Goal: Information Seeking & Learning: Check status

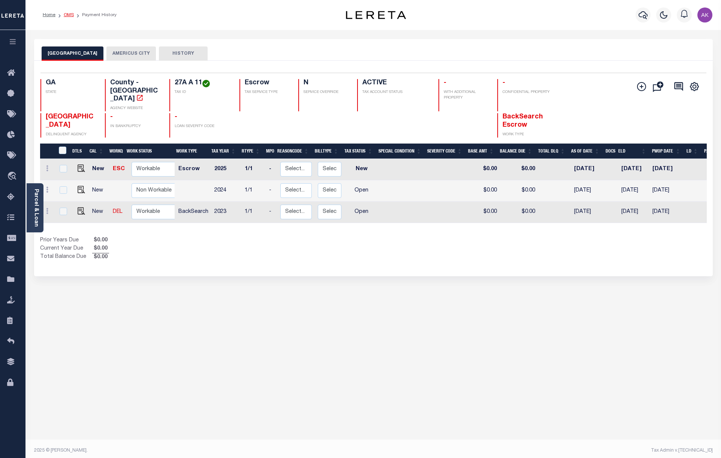
click at [69, 15] on link "OMS" at bounding box center [69, 15] width 10 height 4
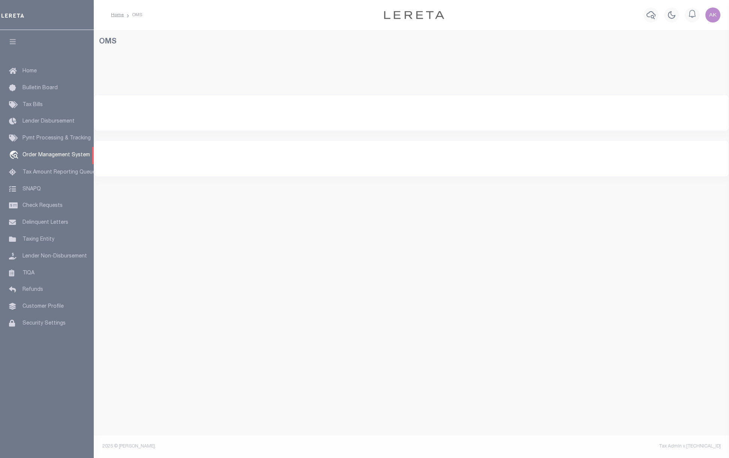
select select "200"
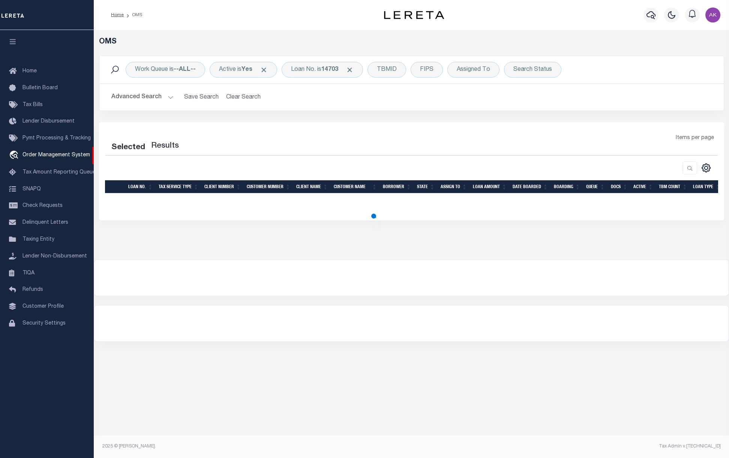
select select "200"
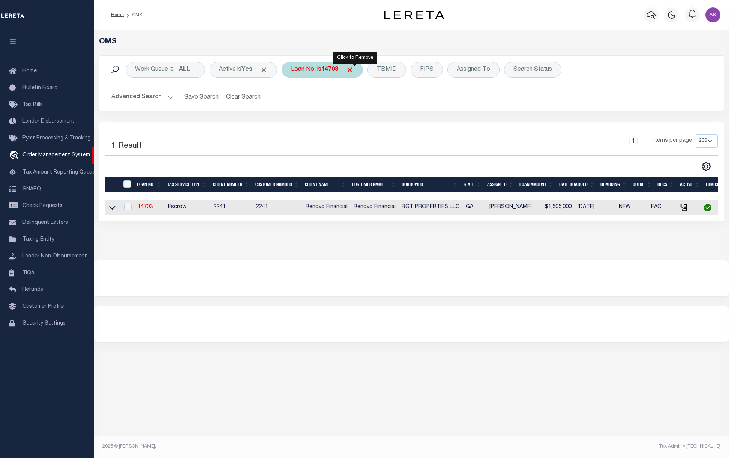
click at [353, 70] on span "Click to Remove" at bounding box center [350, 70] width 8 height 8
click at [305, 61] on div "Work Queue is --ALL-- Active is Yes Loan No. TBMID FIPS Assigned To Search Stat…" at bounding box center [411, 70] width 624 height 28
click at [304, 69] on div "Loan No." at bounding box center [302, 70] width 43 height 16
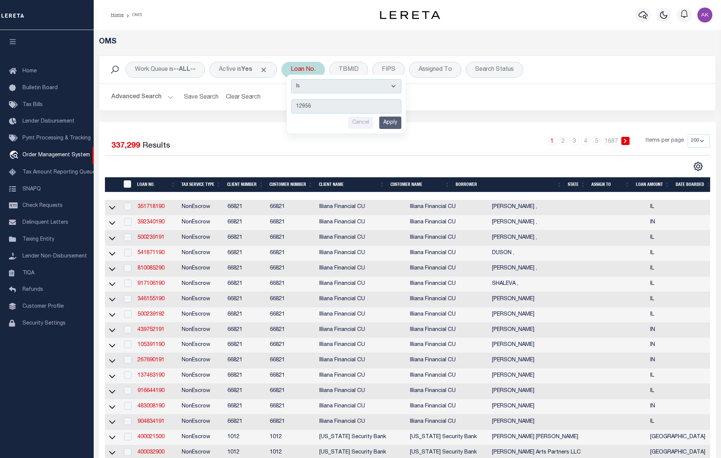
type input "129566"
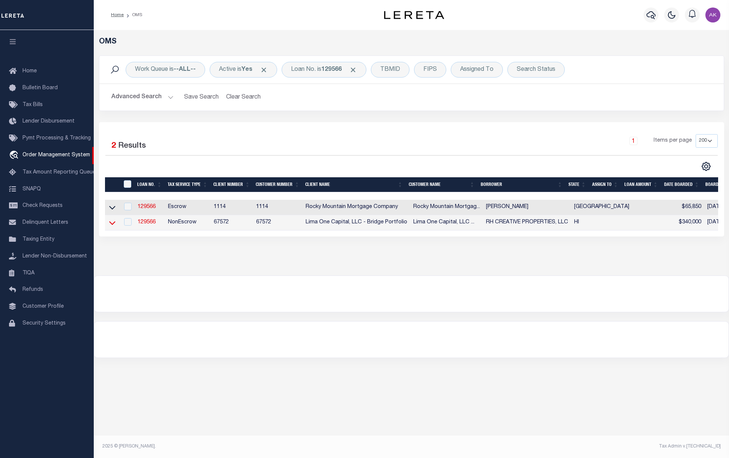
click at [112, 225] on icon at bounding box center [112, 223] width 6 height 8
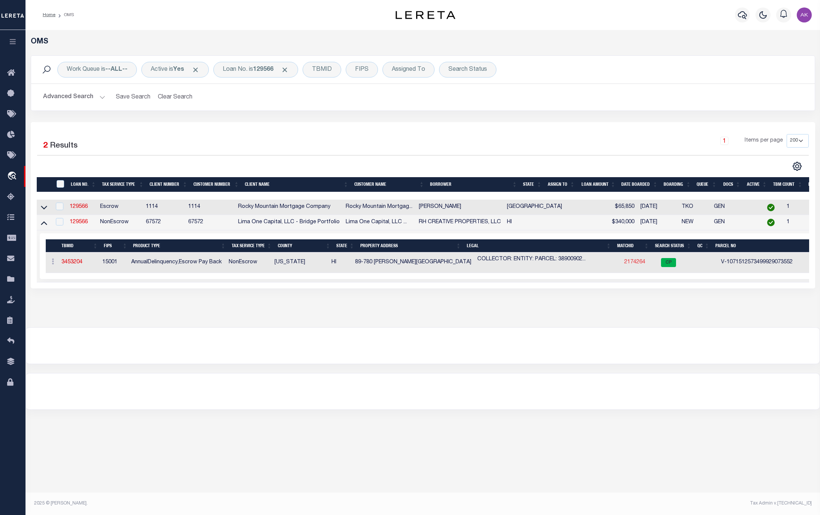
click at [625, 265] on link "2174264" at bounding box center [634, 262] width 21 height 5
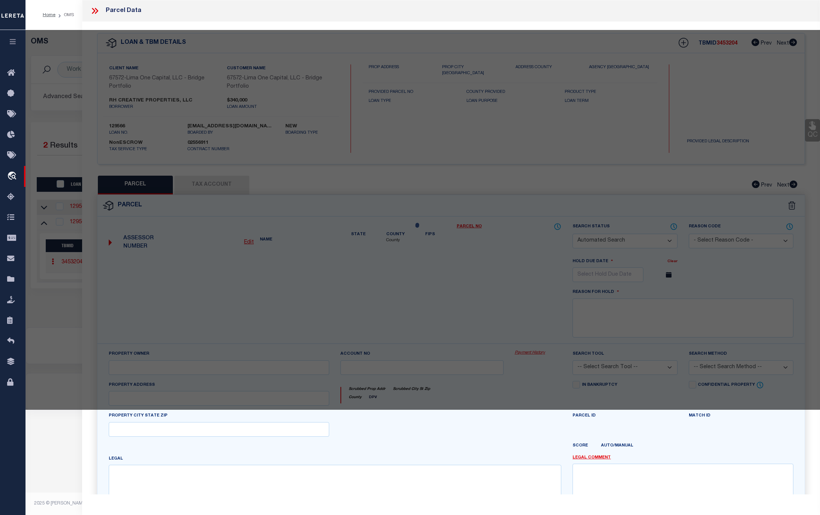
checkbox input "false"
select select "CP"
type input "89-780 LANI KONA ROAD"
checkbox input "false"
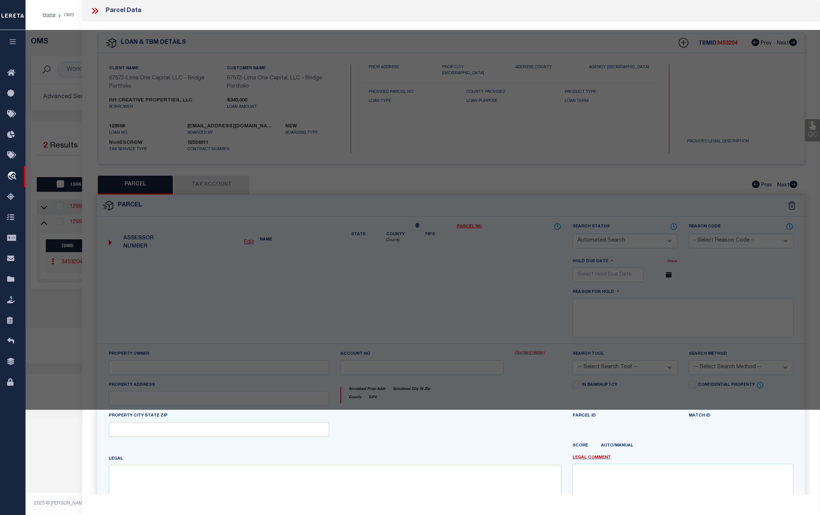
type input "CAPTAIN COOK HI 96704"
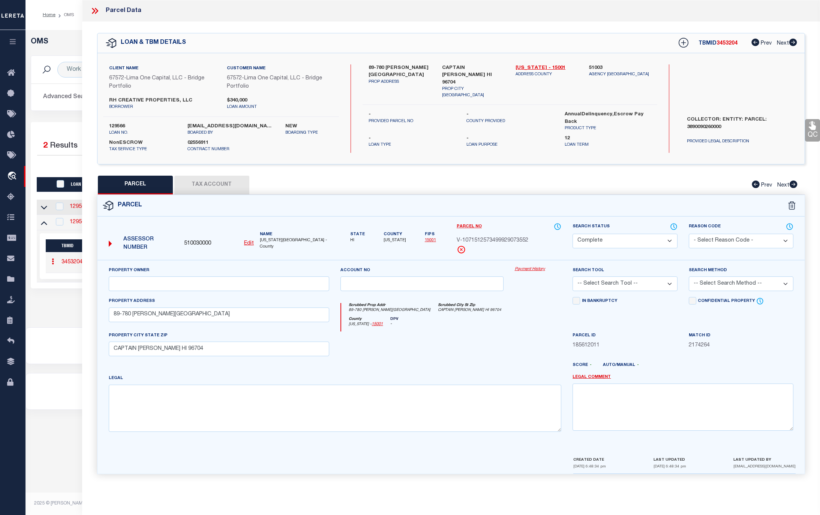
click at [634, 449] on div "Property Owner Account no Payment History Search Tool -- Select Search Tool -- …" at bounding box center [450, 358] width 707 height 196
click at [538, 270] on link "Payment History" at bounding box center [538, 269] width 47 height 6
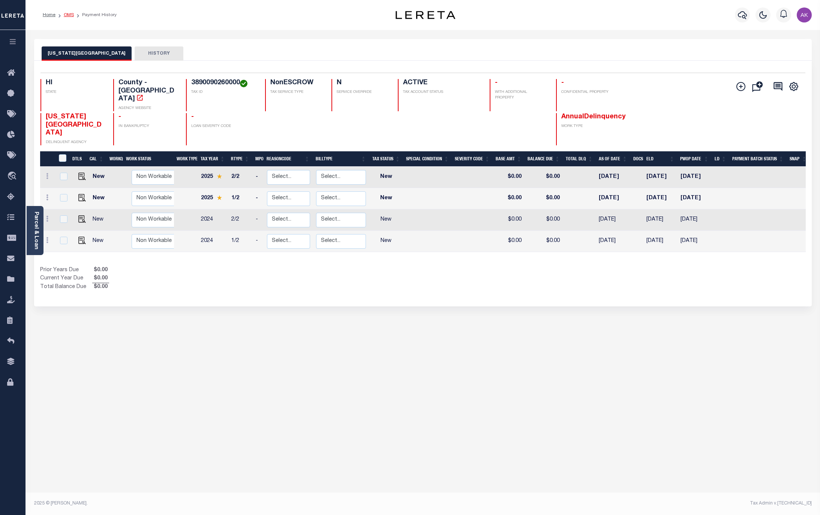
click at [67, 15] on link "OMS" at bounding box center [69, 15] width 10 height 4
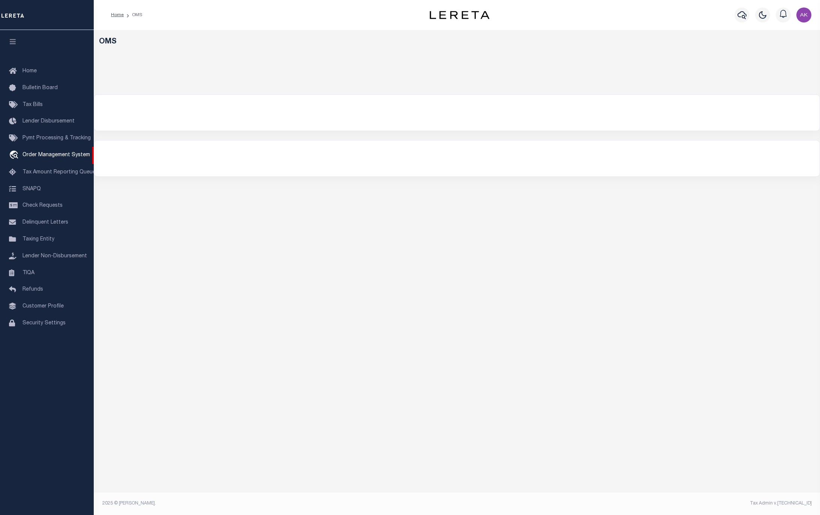
select select "200"
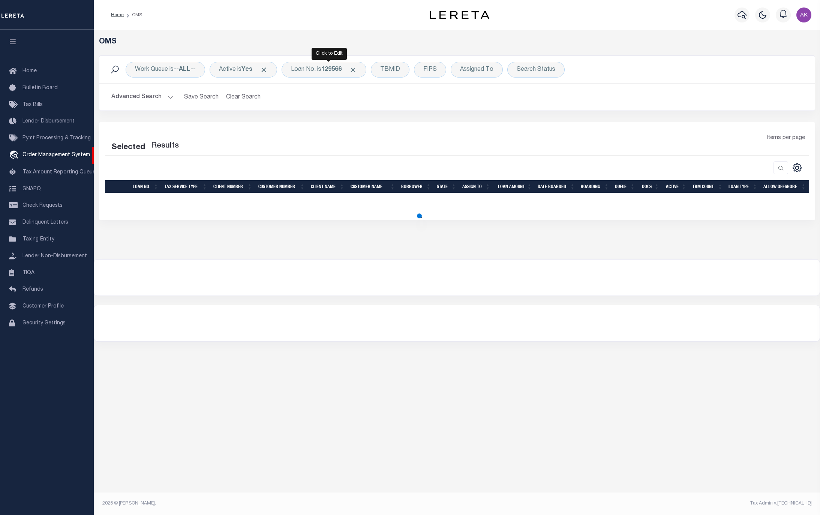
select select "200"
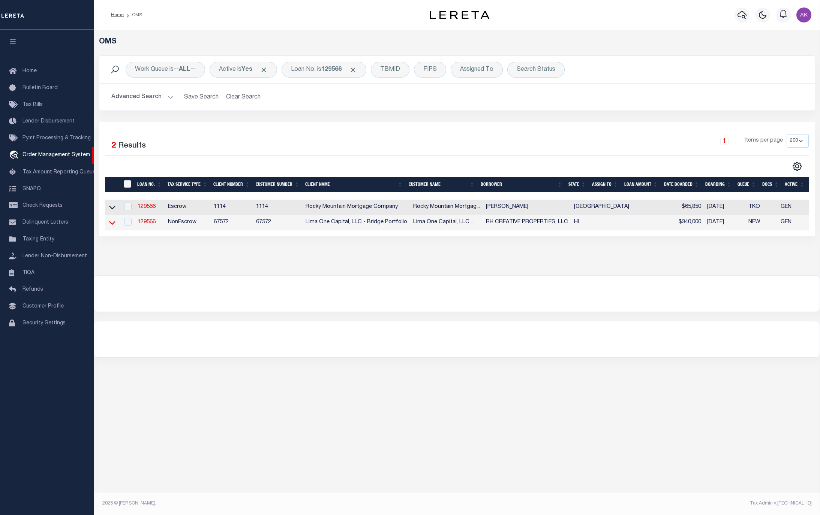
click at [112, 223] on icon at bounding box center [112, 223] width 6 height 8
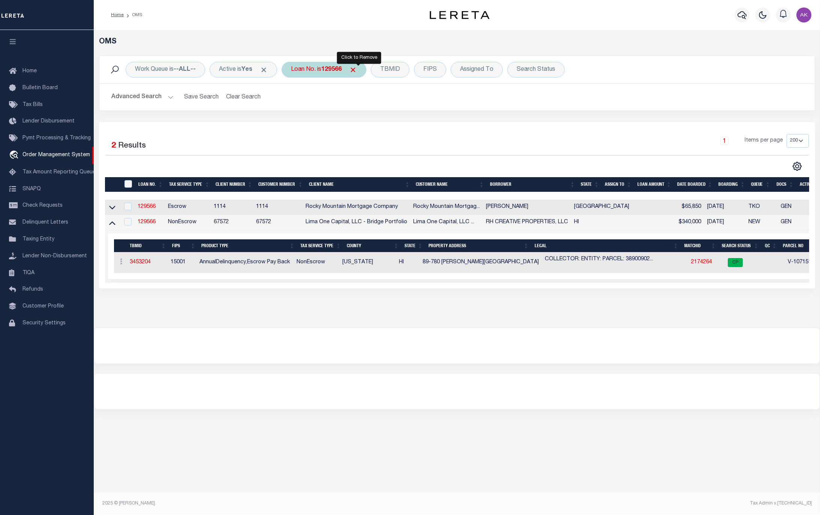
click at [357, 69] on span "Click to Remove" at bounding box center [353, 70] width 8 height 8
click at [313, 68] on div "Loan No." at bounding box center [302, 70] width 43 height 16
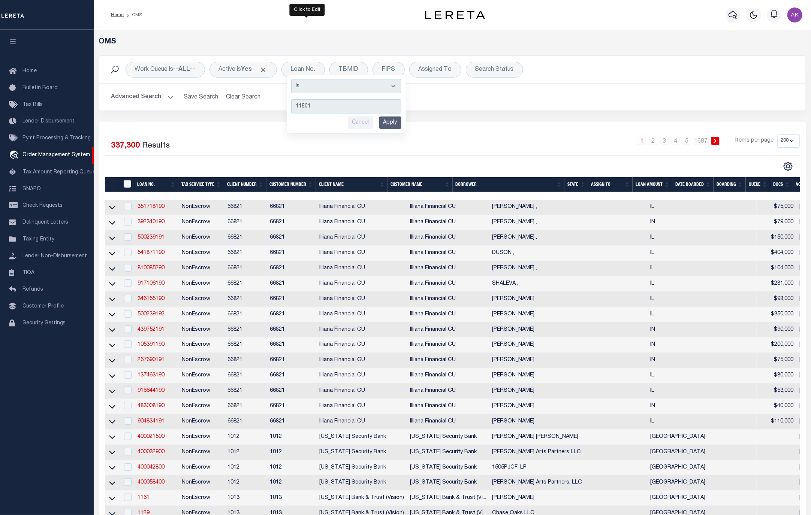
type input "115016"
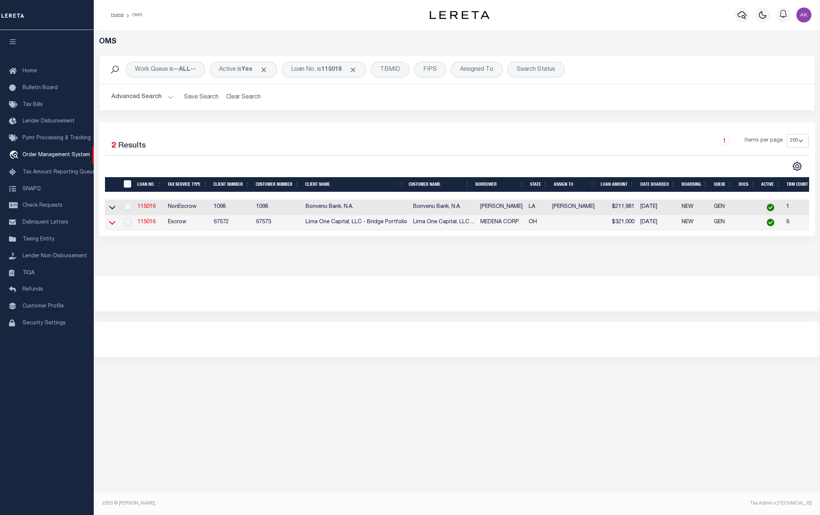
click at [112, 224] on icon at bounding box center [112, 223] width 6 height 8
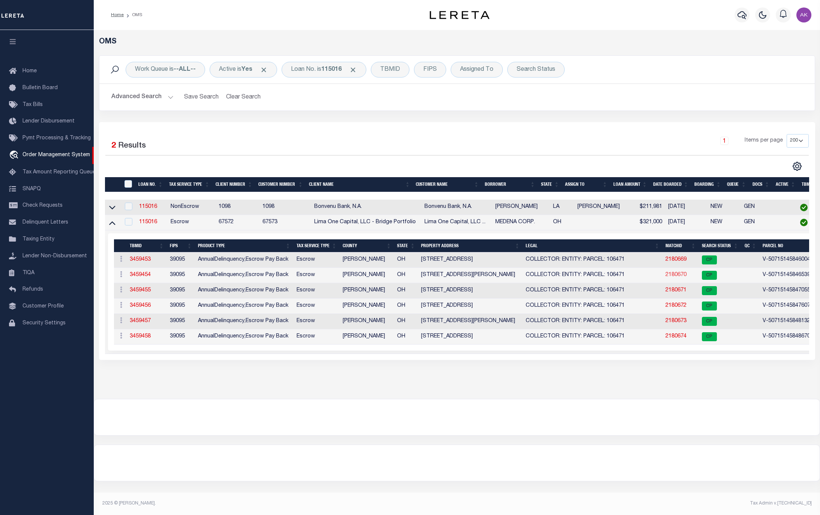
click at [675, 277] on link "2180670" at bounding box center [675, 274] width 21 height 5
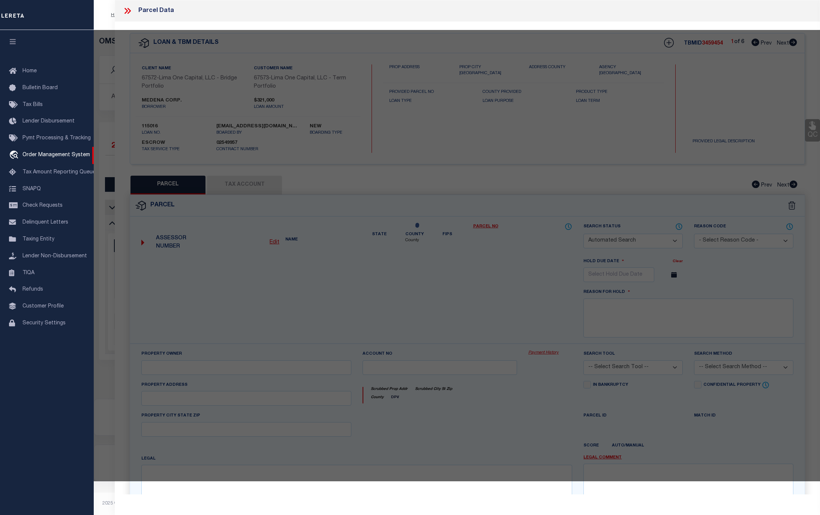
checkbox input "false"
select select "CP"
select select "AGW"
select select
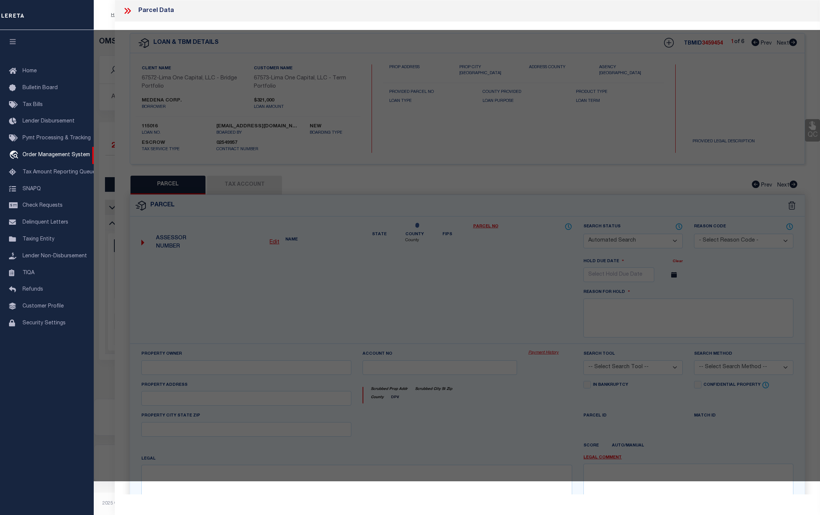
type input "[STREET_ADDRESS][PERSON_NAME]"
checkbox input "false"
type input "TOLEDO OH 43612"
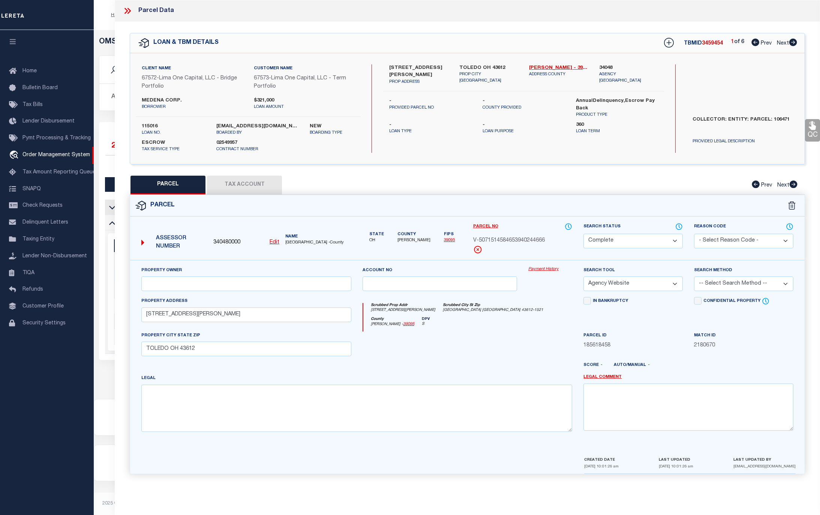
click at [550, 270] on link "Payment History" at bounding box center [550, 269] width 44 height 6
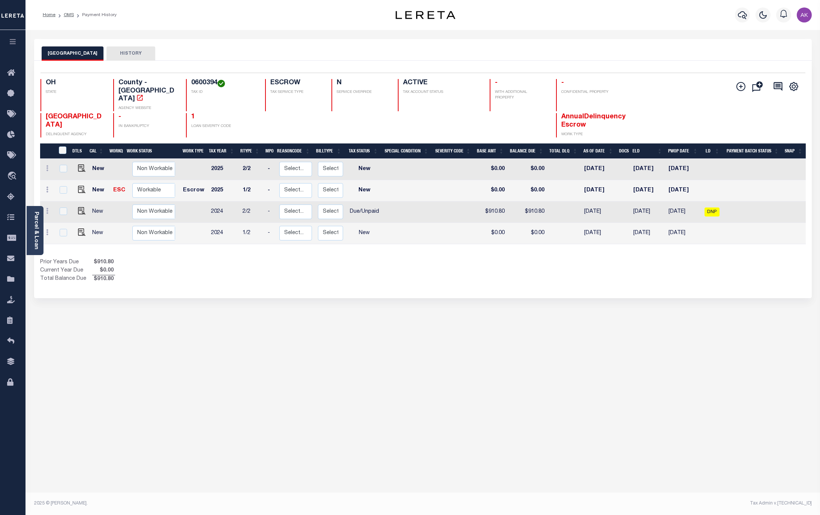
click at [698, 317] on div "LUCAS COUNTY HISTORY Selected 4 Results" at bounding box center [422, 254] width 789 height 431
click at [650, 335] on div "LUCAS COUNTY HISTORY Selected 4 Results" at bounding box center [422, 254] width 789 height 431
